Goal: Task Accomplishment & Management: Complete application form

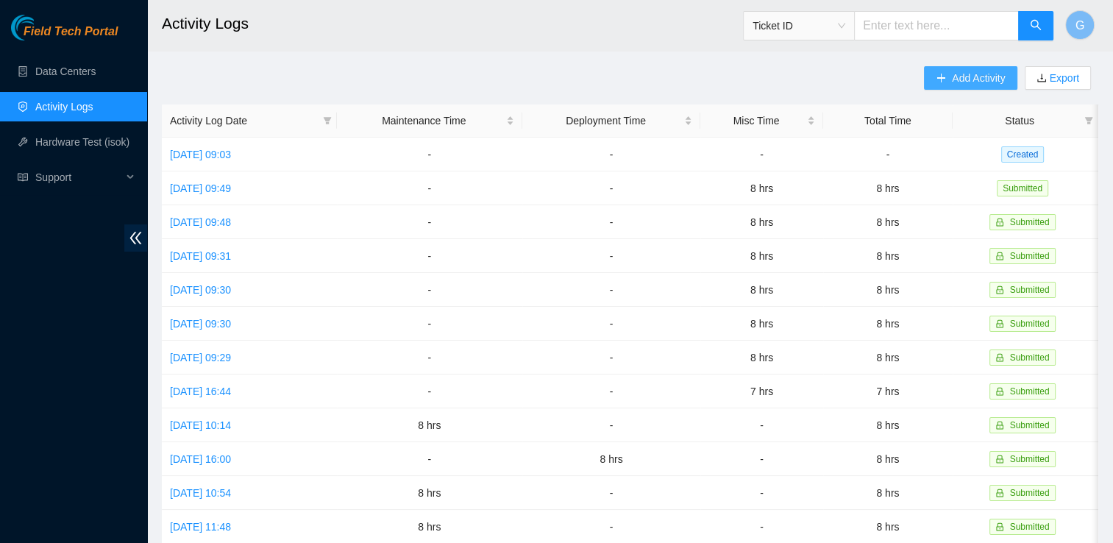
click at [982, 84] on span "Add Activity" at bounding box center [978, 78] width 53 height 16
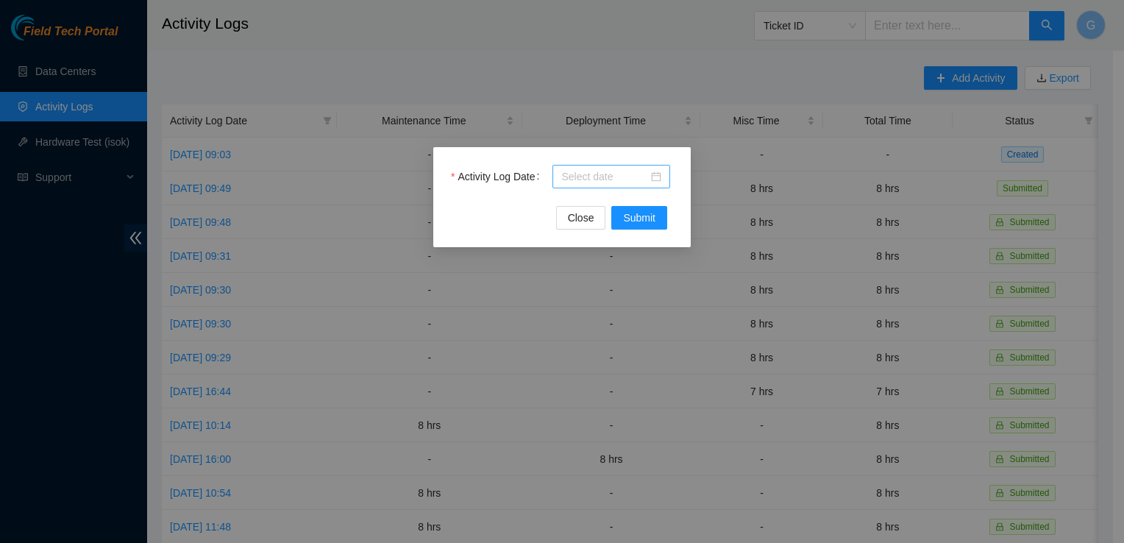
click at [589, 176] on input "Activity Log Date" at bounding box center [604, 177] width 87 height 16
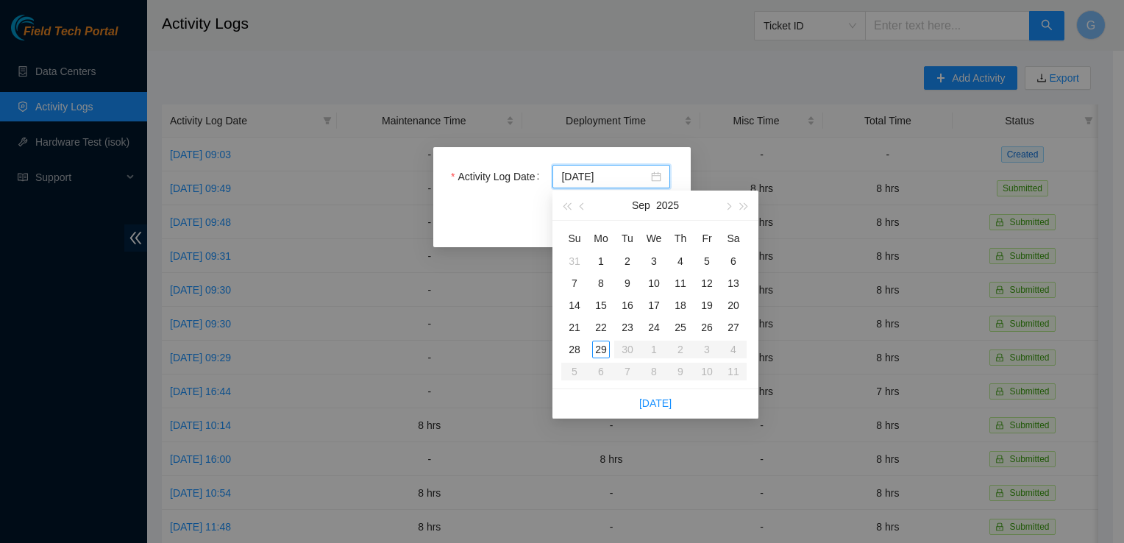
type input "[DATE]"
click at [681, 323] on div "25" at bounding box center [681, 328] width 18 height 18
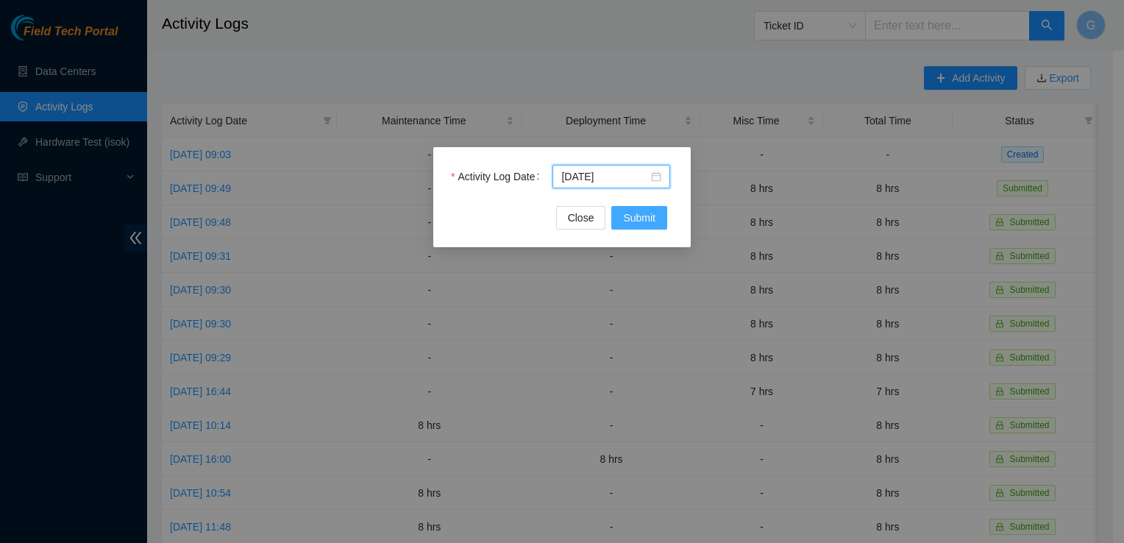
click at [641, 213] on span "Submit" at bounding box center [639, 218] width 32 height 16
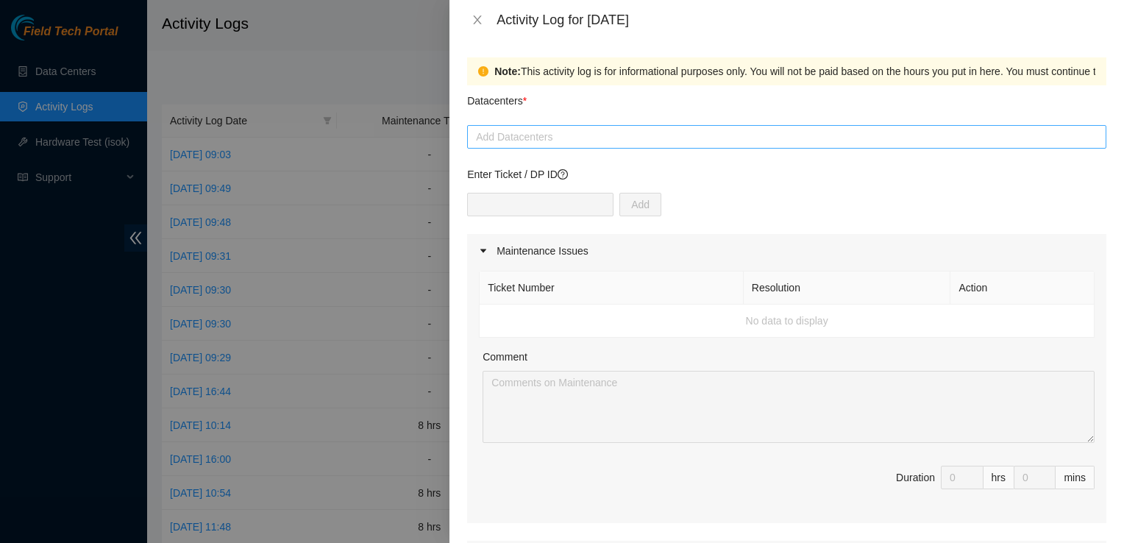
click at [514, 139] on div at bounding box center [787, 137] width 632 height 18
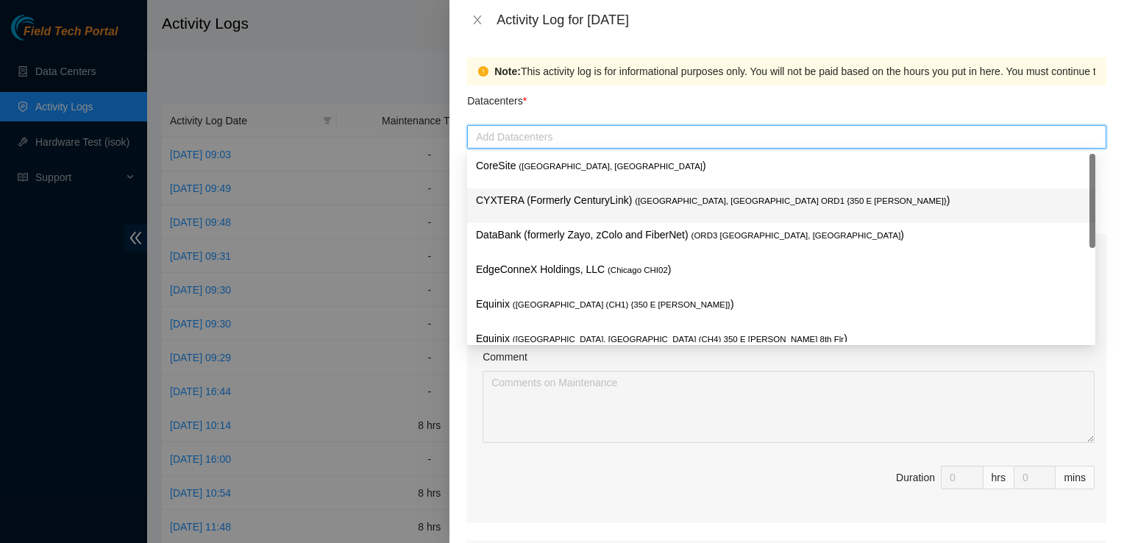
click at [566, 196] on p "CYXTERA (Formerly CenturyLink) ( [GEOGRAPHIC_DATA], [GEOGRAPHIC_DATA] ORD1 {350…" at bounding box center [781, 200] width 611 height 17
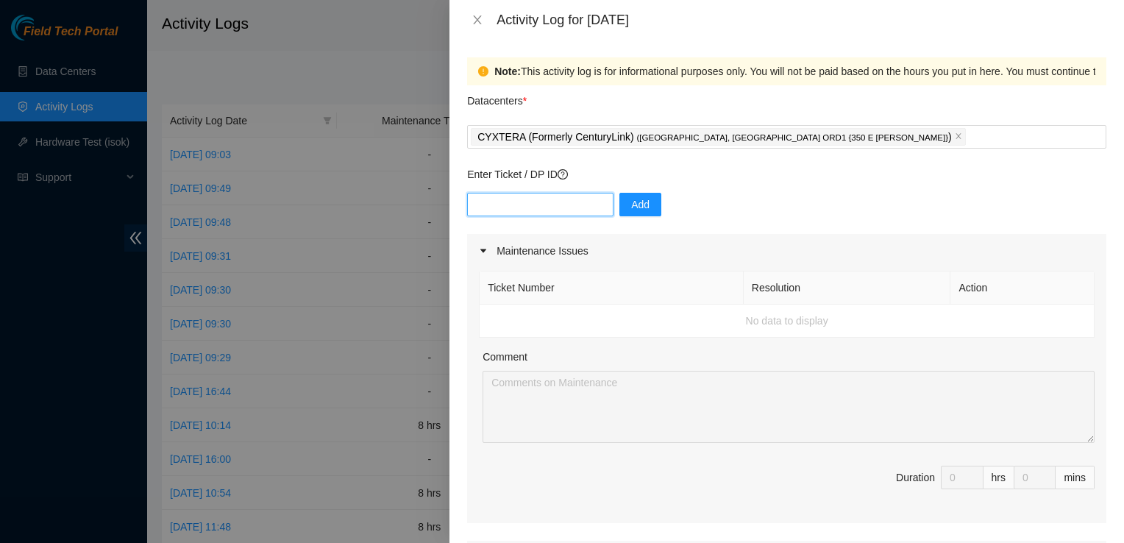
click at [513, 205] on input "text" at bounding box center [540, 205] width 146 height 24
paste input "DP85293"
type input "DP85293"
click at [642, 199] on button "Add" at bounding box center [641, 205] width 42 height 24
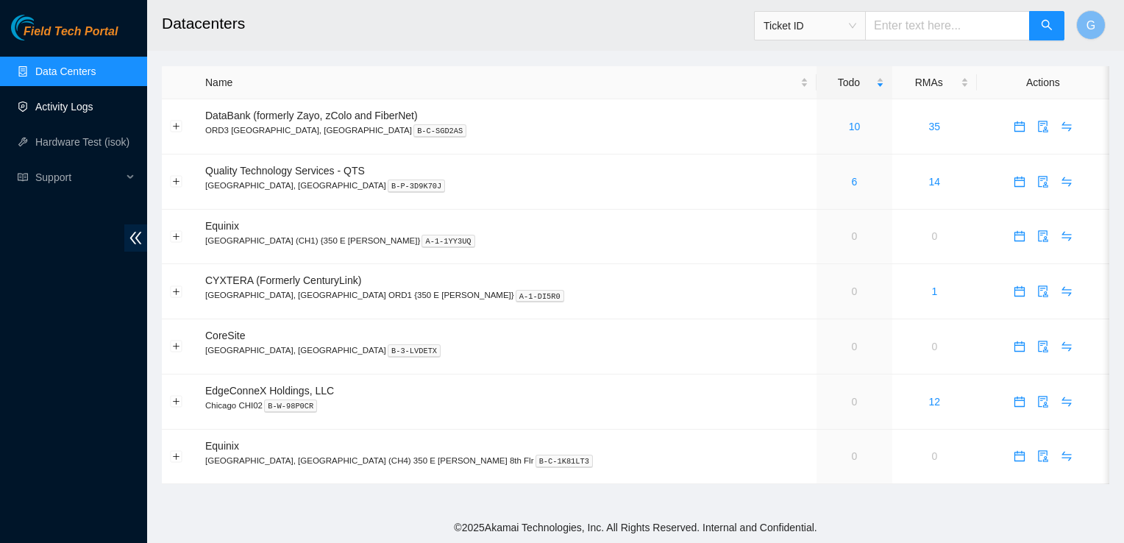
click at [88, 111] on link "Activity Logs" at bounding box center [64, 107] width 58 height 12
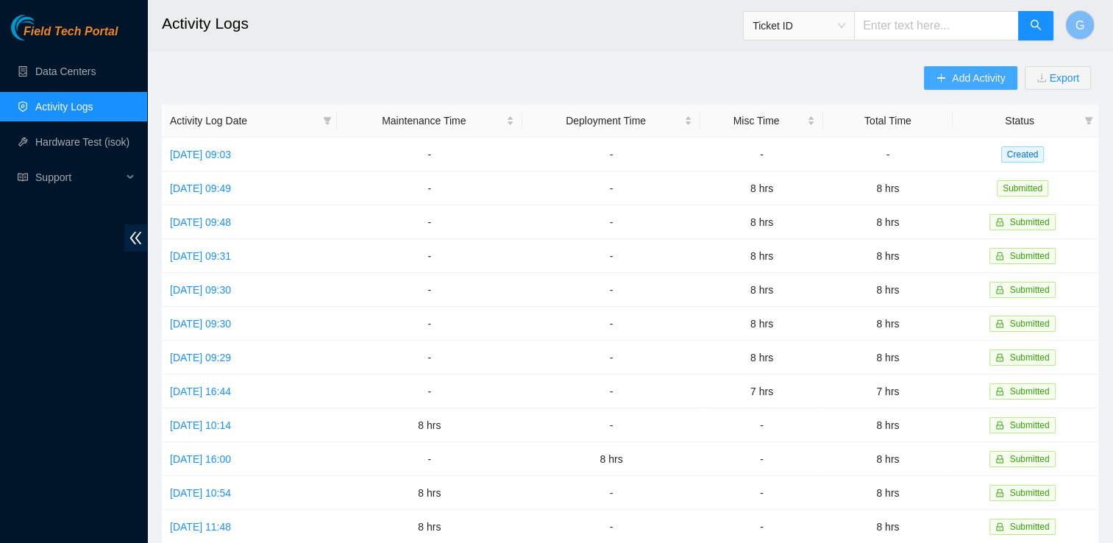
click at [976, 80] on span "Add Activity" at bounding box center [978, 78] width 53 height 16
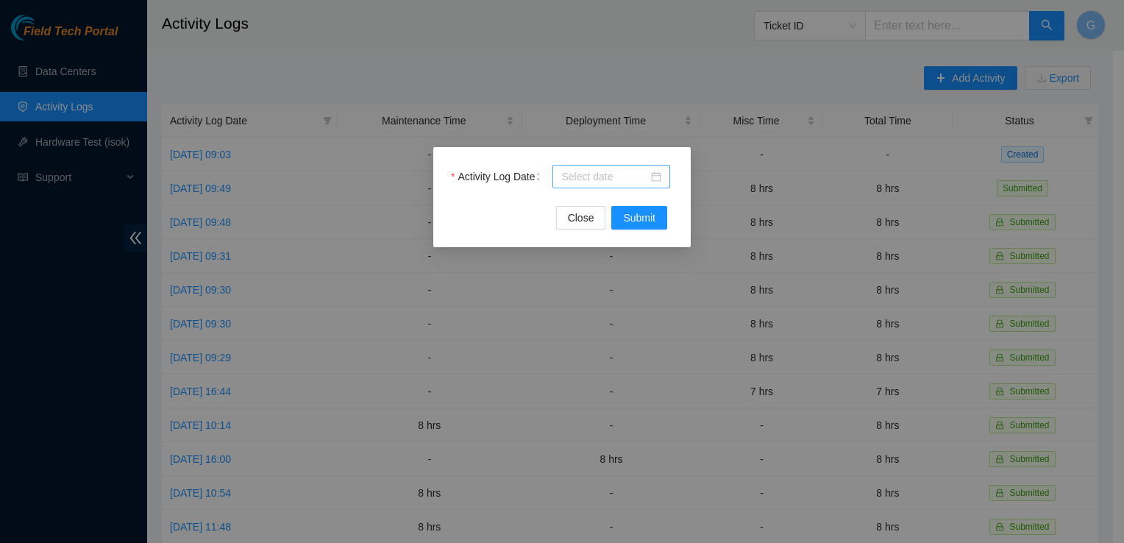
drag, startPoint x: 584, startPoint y: 167, endPoint x: 575, endPoint y: 174, distance: 11.0
click at [582, 169] on div at bounding box center [612, 177] width 118 height 24
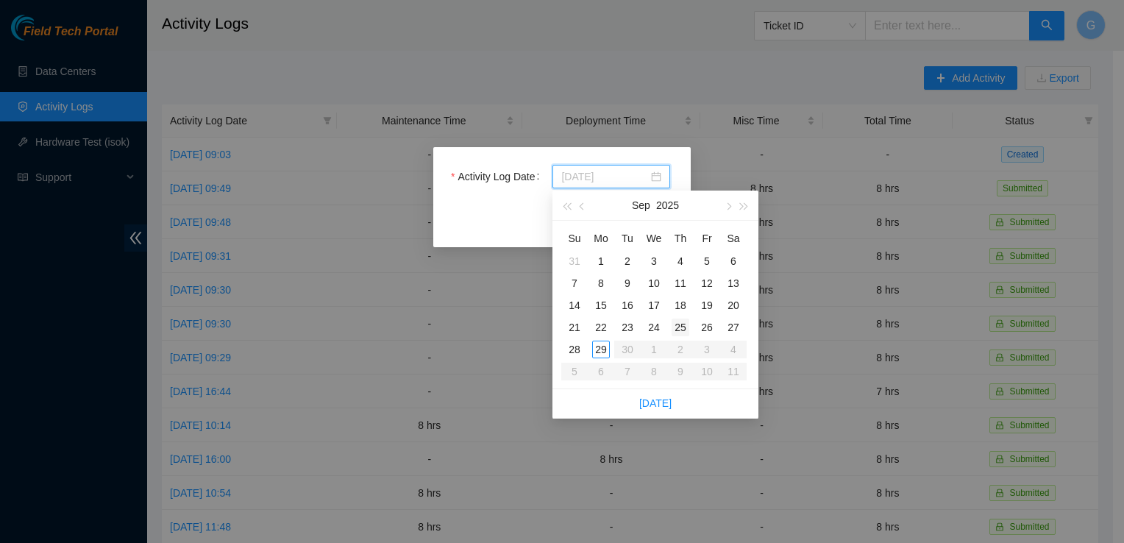
type input "[DATE]"
click at [683, 324] on div "25" at bounding box center [681, 328] width 18 height 18
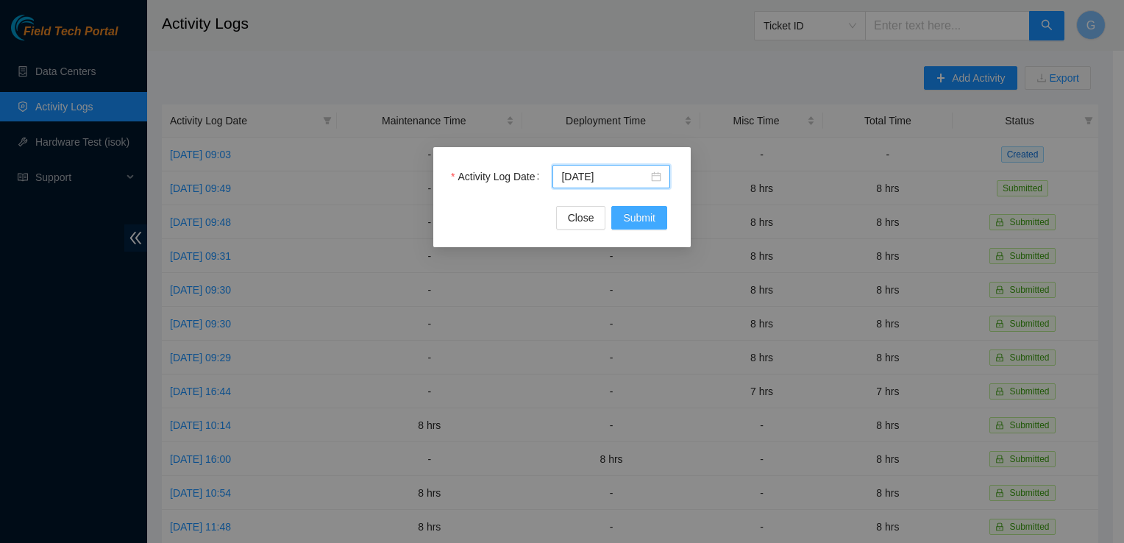
click at [648, 210] on span "Submit" at bounding box center [639, 218] width 32 height 16
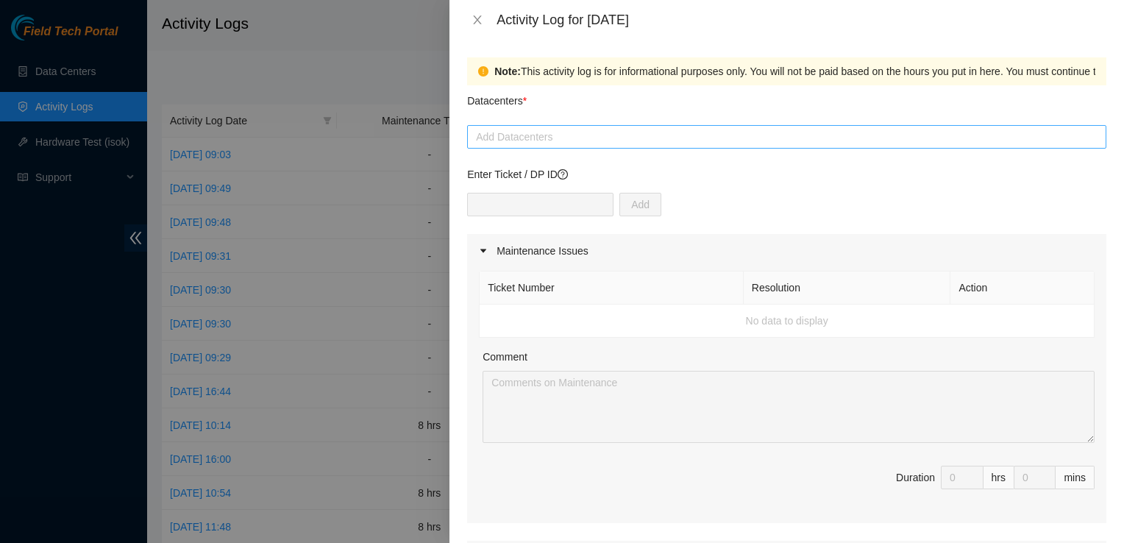
click at [581, 138] on div at bounding box center [787, 137] width 632 height 18
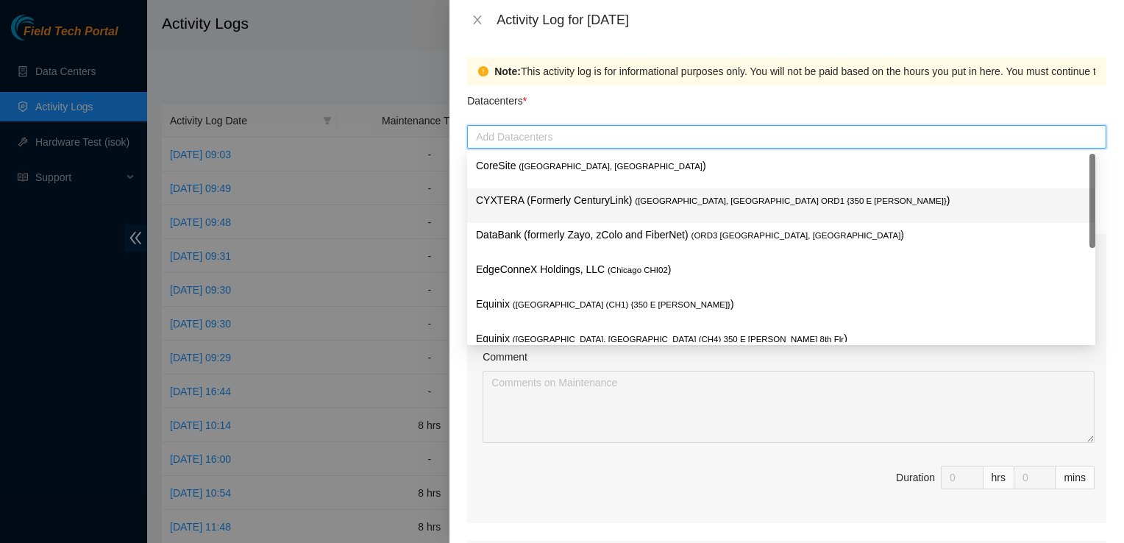
click at [599, 210] on div "CYXTERA (Formerly CenturyLink) ( [GEOGRAPHIC_DATA], [GEOGRAPHIC_DATA] ORD1 {350…" at bounding box center [781, 205] width 611 height 27
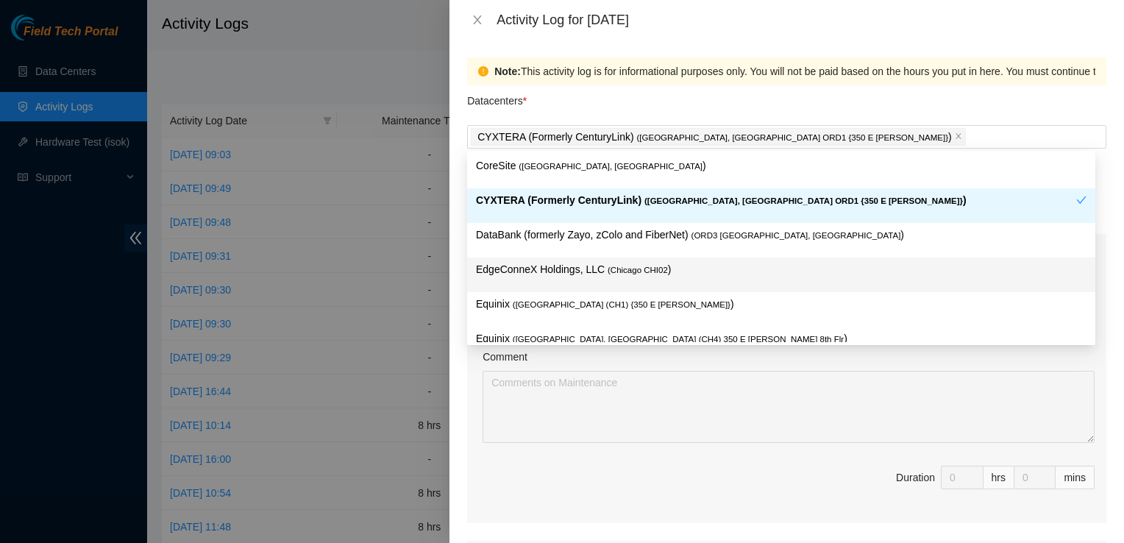
click at [547, 355] on div "Comment" at bounding box center [789, 360] width 612 height 22
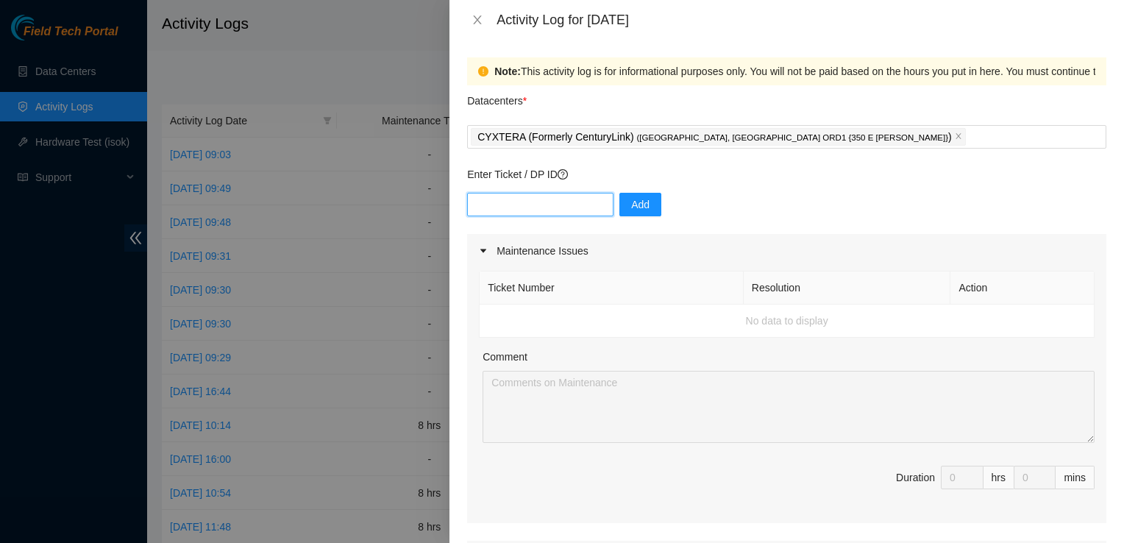
click at [496, 208] on input "text" at bounding box center [540, 205] width 146 height 24
paste input "DP85293"
type input "DP85293"
click at [640, 210] on button "Add" at bounding box center [641, 205] width 42 height 24
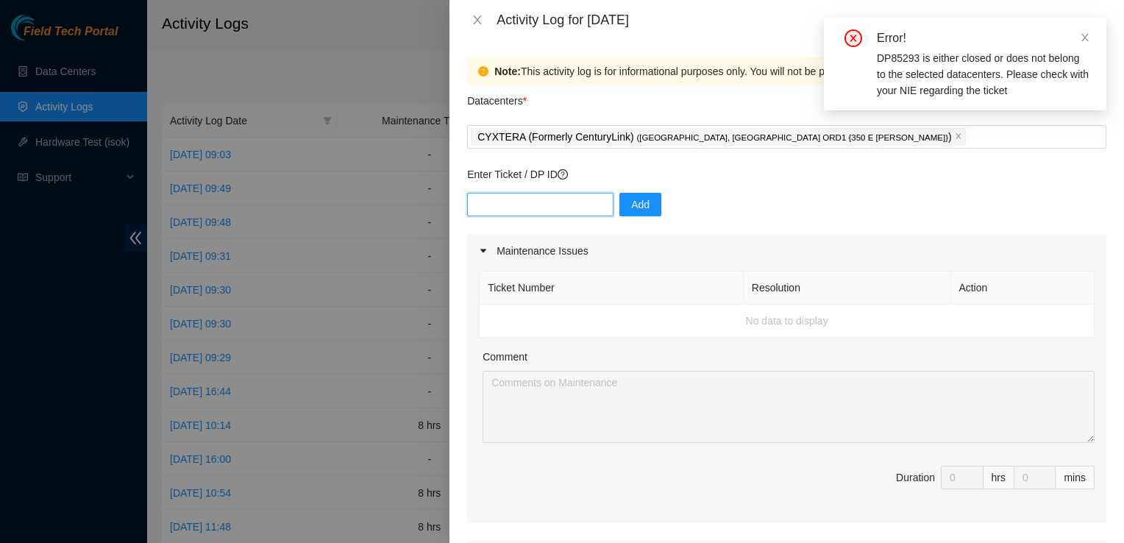
click at [542, 199] on input "text" at bounding box center [540, 205] width 146 height 24
paste input "DP85293"
click at [491, 205] on input "DP85293" at bounding box center [540, 205] width 146 height 24
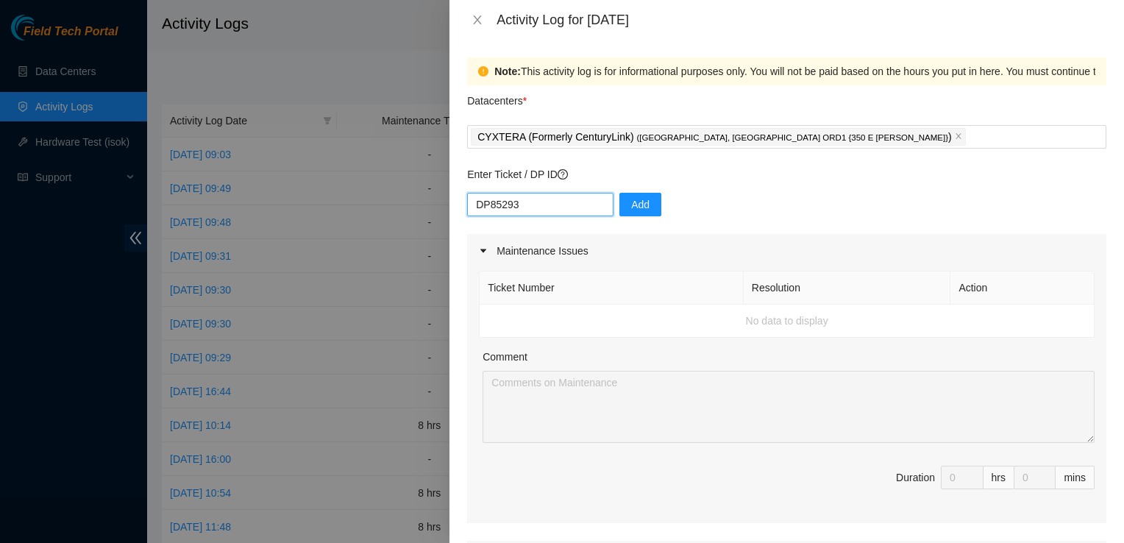
drag, startPoint x: 503, startPoint y: 204, endPoint x: 492, endPoint y: 205, distance: 11.1
click at [494, 205] on input "DP85293" at bounding box center [540, 205] width 146 height 24
click at [492, 202] on input "DP85293" at bounding box center [540, 205] width 146 height 24
type input "DP 85293"
click at [631, 205] on span "Add" at bounding box center [640, 204] width 18 height 16
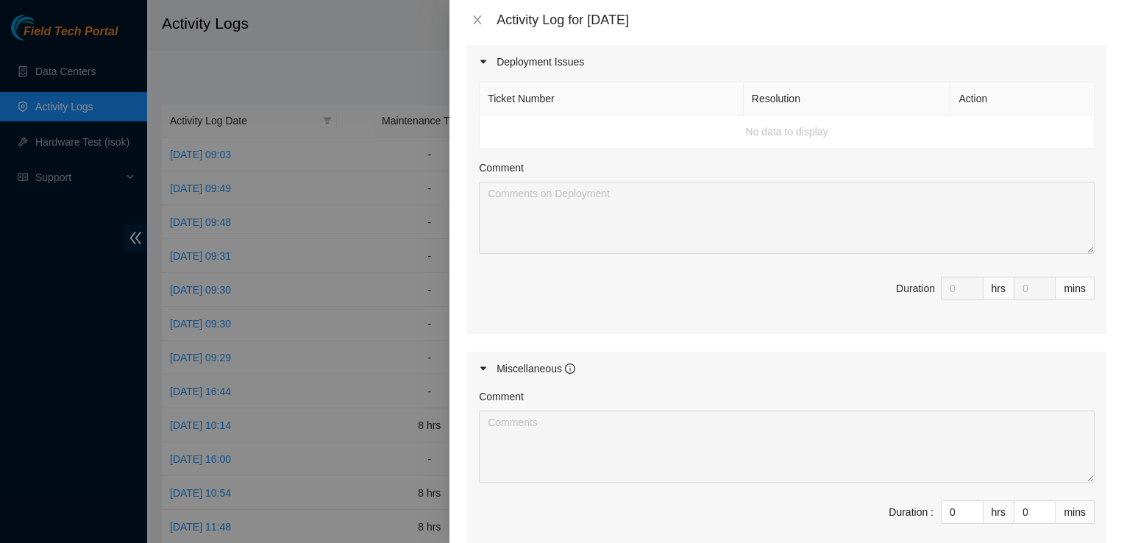
scroll to position [589, 0]
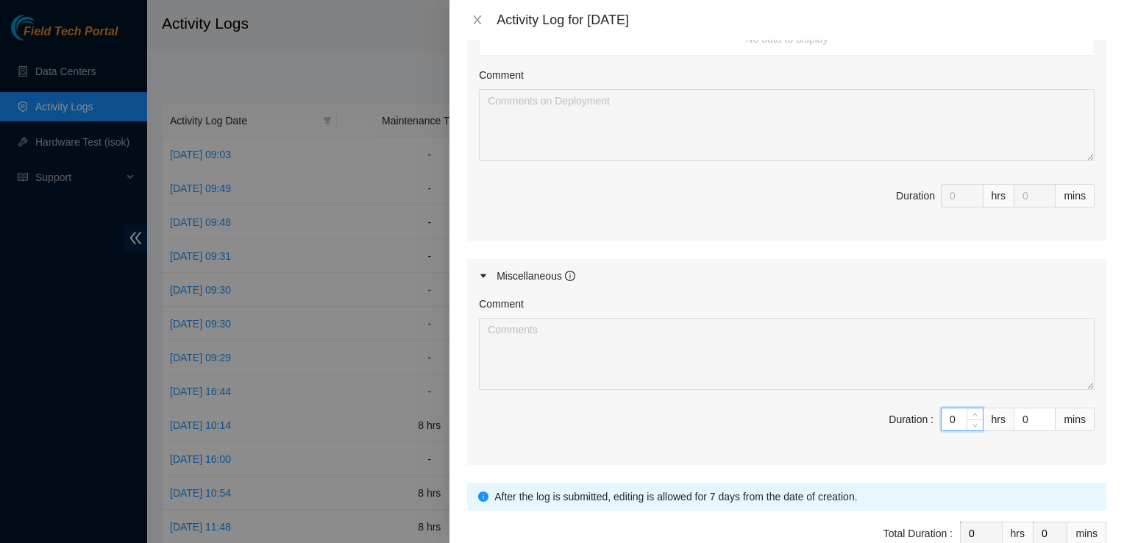
drag, startPoint x: 949, startPoint y: 417, endPoint x: 868, endPoint y: 409, distance: 82.1
click at [868, 409] on span "Duration : 0 hrs 0 mins" at bounding box center [787, 428] width 616 height 41
type input "8"
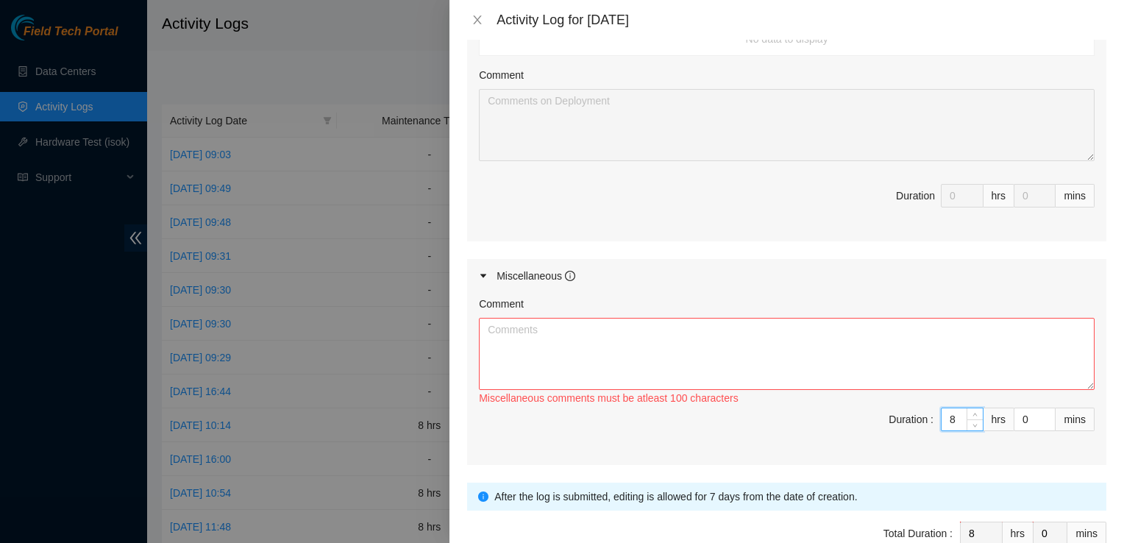
type input "8"
click at [564, 341] on textarea "Comment" at bounding box center [787, 354] width 616 height 72
paste textarea "DP85293"
paste textarea "DP85337"
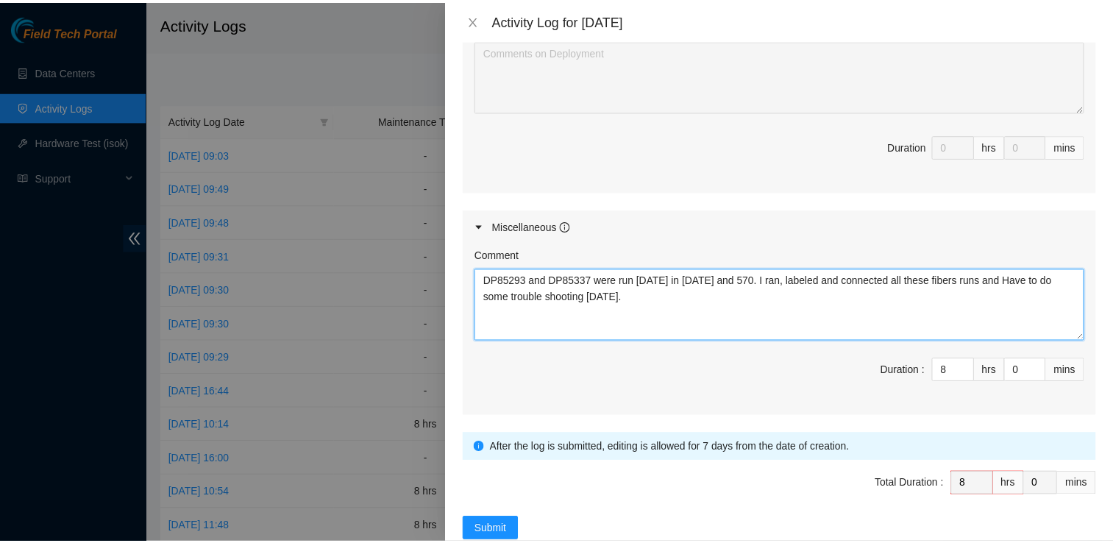
scroll to position [667, 0]
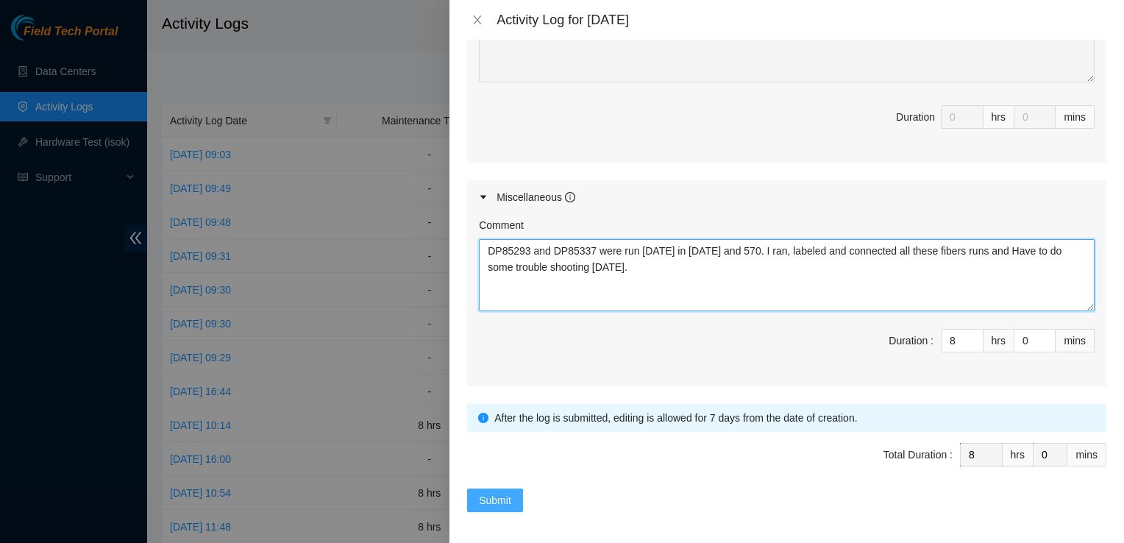
type textarea "DP85293 and DP85337 were run [DATE] in [DATE] and 570. I ran, labeled and conne…"
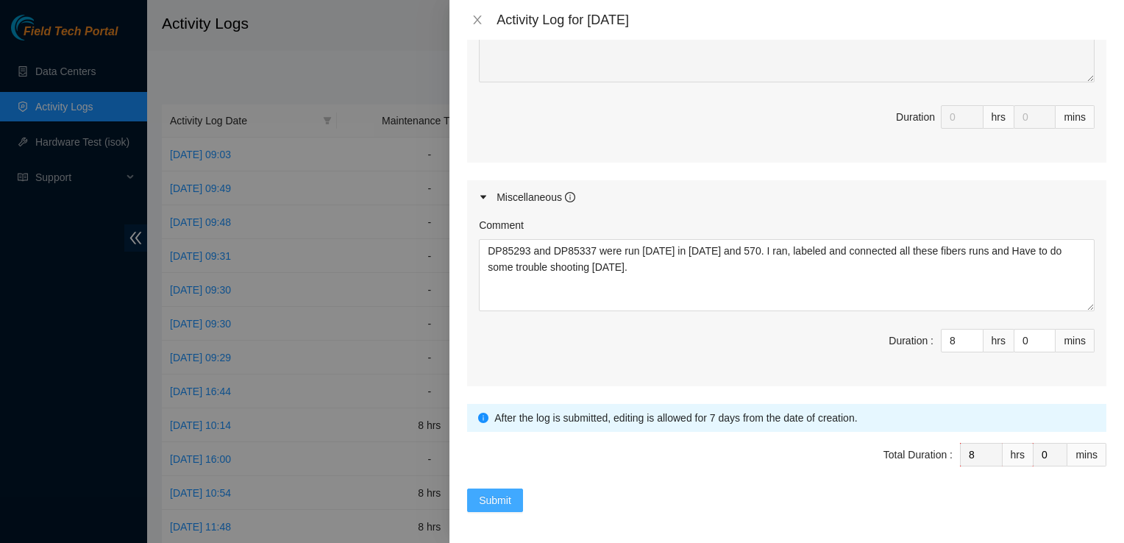
click at [503, 492] on span "Submit" at bounding box center [495, 500] width 32 height 16
